Goal: Navigation & Orientation: Find specific page/section

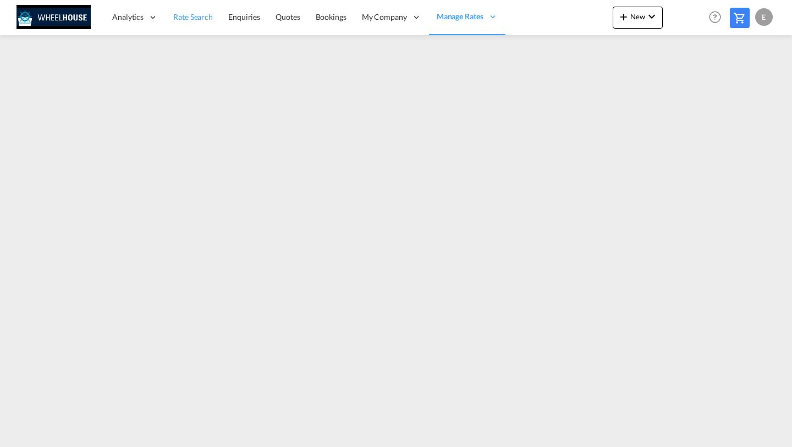
click at [192, 16] on span "Rate Search" at bounding box center [193, 16] width 40 height 9
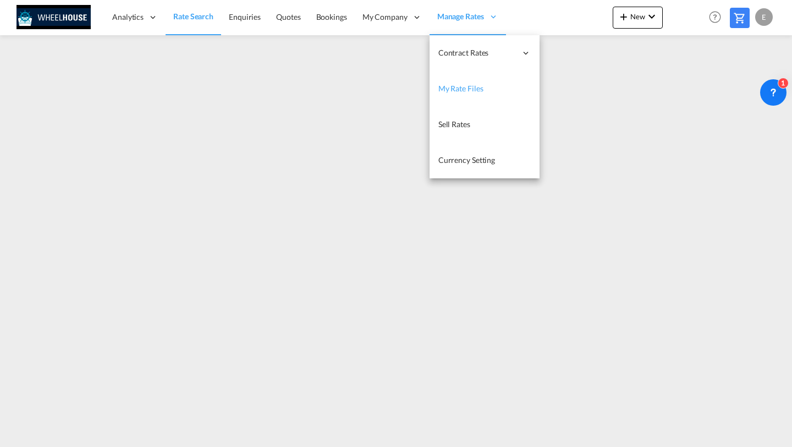
click at [452, 87] on span "My Rate Files" at bounding box center [460, 88] width 45 height 9
click at [455, 19] on span "Manage Rates" at bounding box center [460, 16] width 47 height 11
click at [449, 78] on link "My Rate Files" at bounding box center [484, 89] width 110 height 36
click at [448, 88] on span "My Rate Files" at bounding box center [460, 87] width 45 height 9
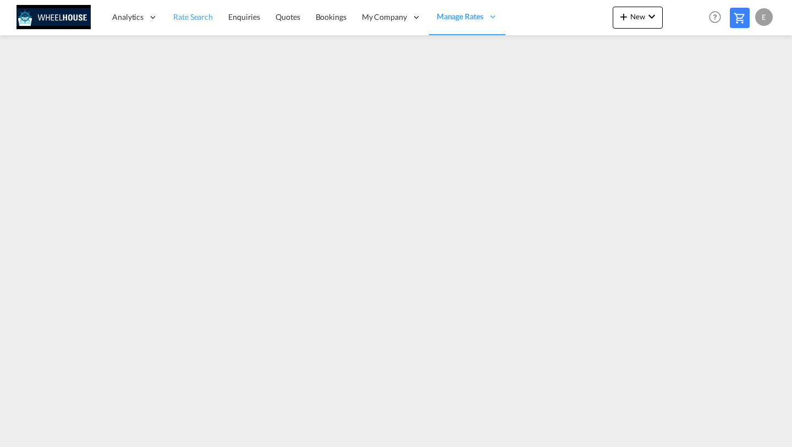
click at [193, 13] on span "Rate Search" at bounding box center [193, 16] width 40 height 9
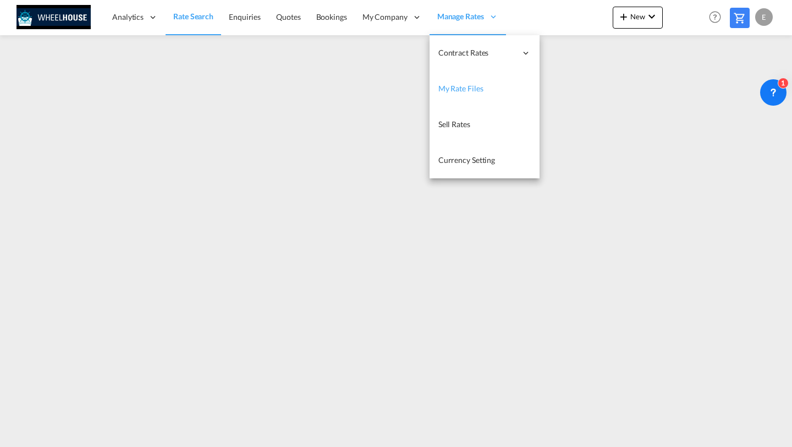
click at [452, 90] on span "My Rate Files" at bounding box center [460, 88] width 45 height 9
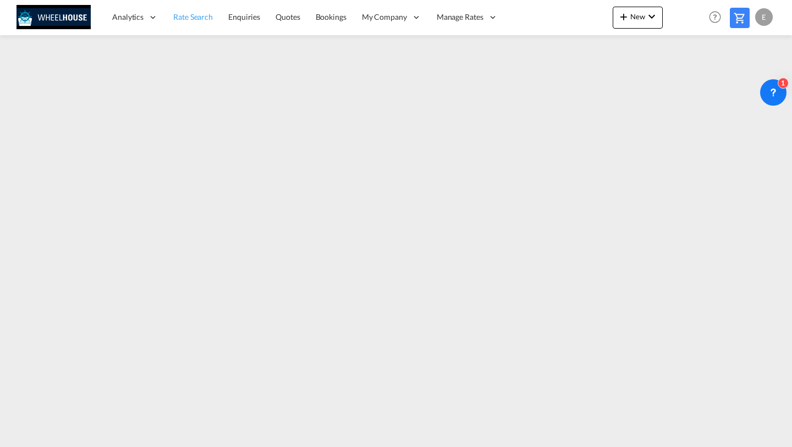
click at [187, 28] on link "Rate Search" at bounding box center [193, 17] width 55 height 36
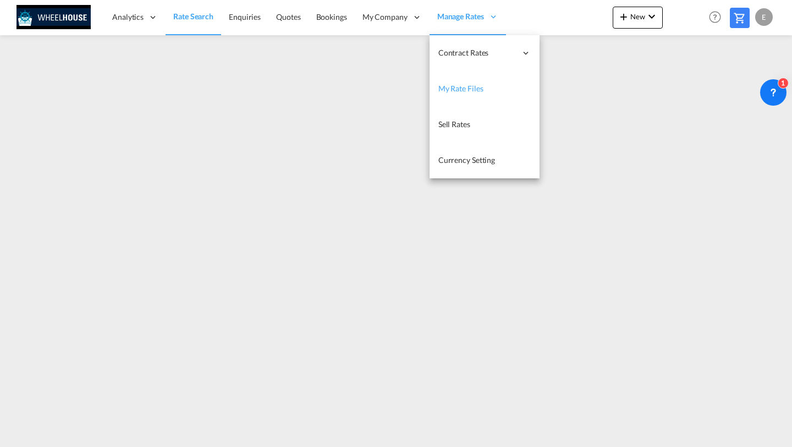
click at [452, 90] on span "My Rate Files" at bounding box center [460, 88] width 45 height 9
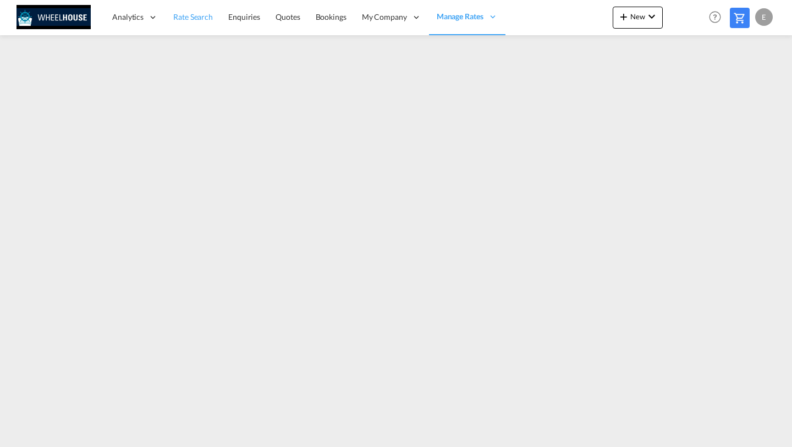
click at [202, 14] on span "Rate Search" at bounding box center [193, 16] width 40 height 9
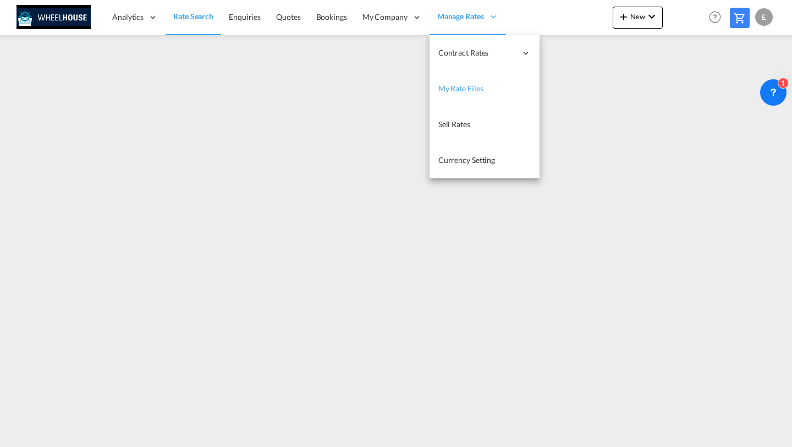
click at [448, 89] on span "My Rate Files" at bounding box center [460, 88] width 45 height 9
